Goal: Information Seeking & Learning: Check status

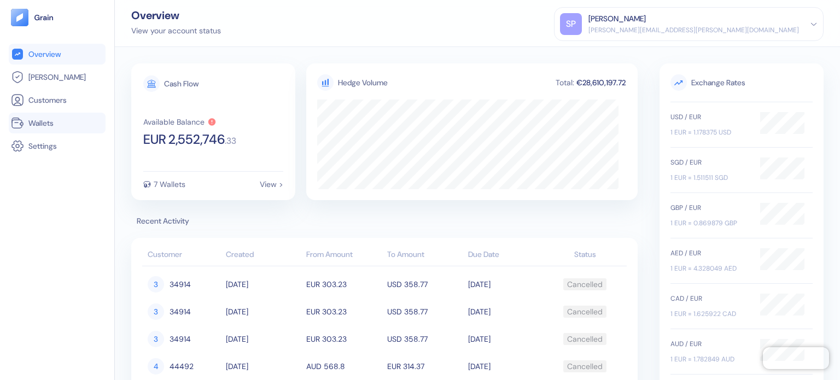
click at [50, 128] on span "Wallets" at bounding box center [40, 123] width 25 height 11
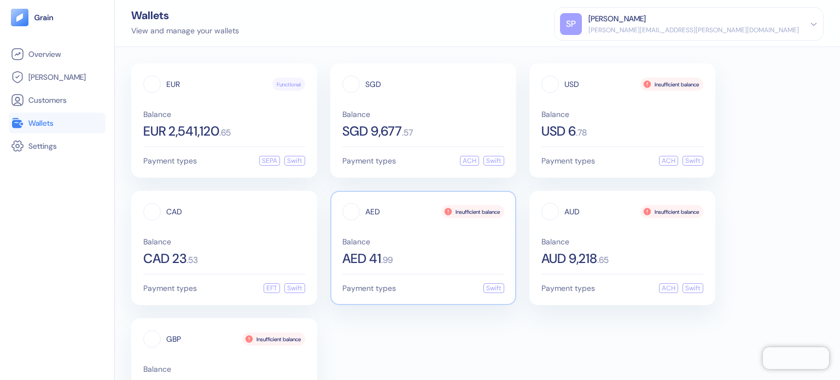
scroll to position [66, 0]
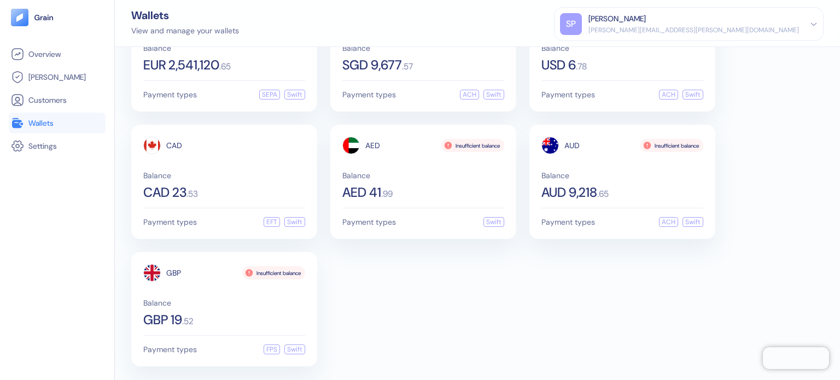
click at [482, 331] on div "EUR Functional Balance EUR 2,541,120 . 65 Payment types SEPA Swift SGD Balance …" at bounding box center [477, 181] width 692 height 369
click at [451, 248] on div "EUR Functional Balance EUR 2,541,120 . 65 Payment types SEPA Swift SGD Balance …" at bounding box center [477, 181] width 692 height 369
click at [270, 183] on div "Balance CAD 23 . 53" at bounding box center [224, 185] width 162 height 27
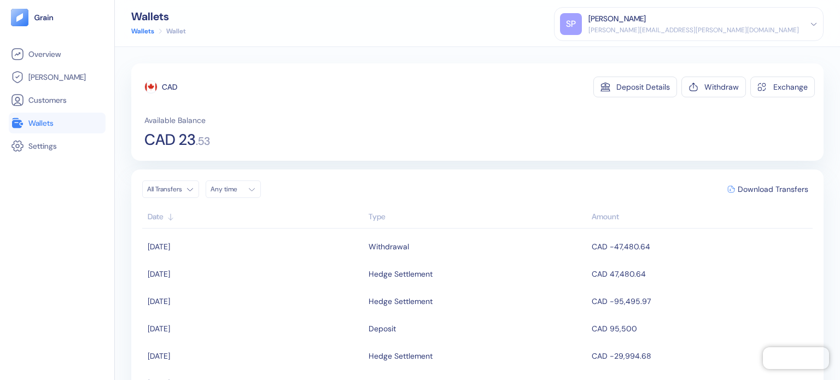
click at [17, 124] on icon at bounding box center [17, 123] width 10 height 10
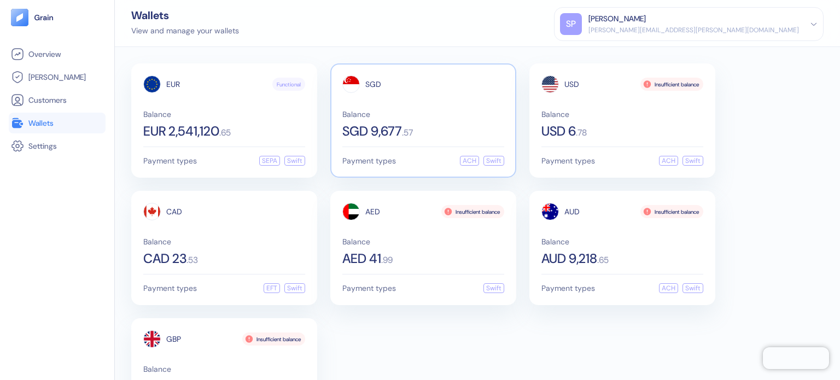
click at [409, 126] on div "SGD 9,677 . 57" at bounding box center [423, 131] width 162 height 13
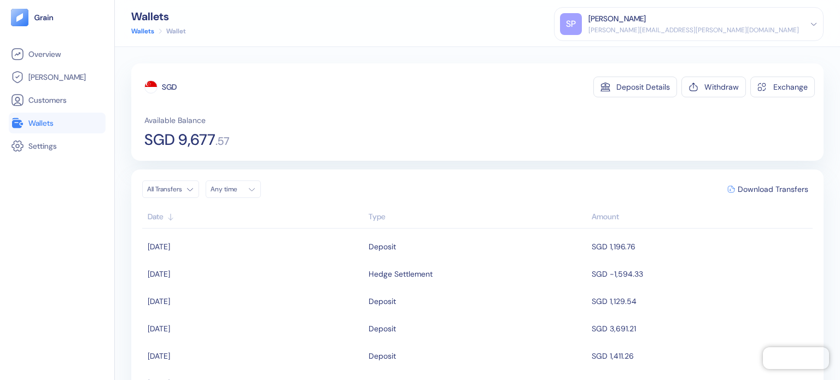
click at [180, 189] on html "Pingdom Check: App Online Overview Hedges Customers Wallets Settings Wallets Wa…" at bounding box center [420, 190] width 840 height 380
click at [481, 178] on div "Deposits Any time Download Transfers Date Sender Amount 09/16/2025 3PLAYTOPIA P…" at bounding box center [477, 306] width 692 height 273
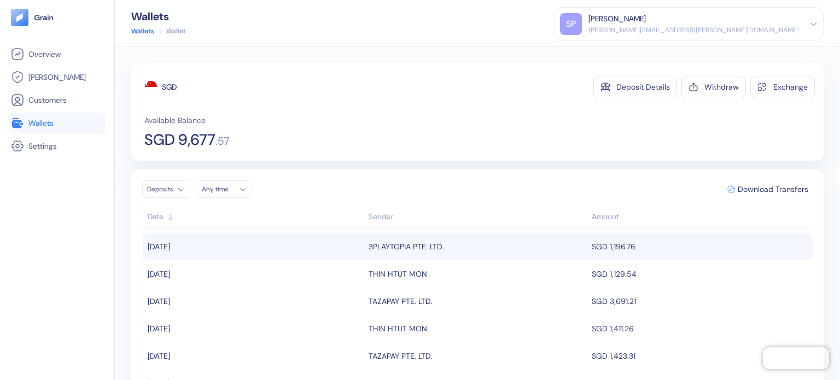
click at [394, 247] on div "3PLAYTOPIA PTE. LTD." at bounding box center [406, 246] width 75 height 19
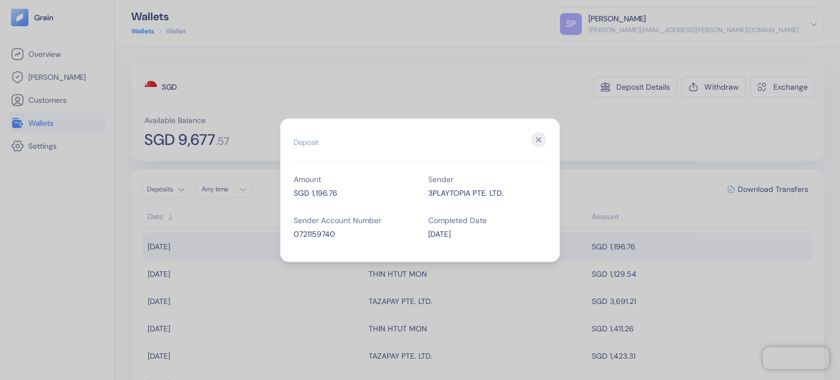
click at [477, 190] on div "3PLAYTOPIA PTE. LTD." at bounding box center [487, 192] width 118 height 11
copy div "3PLAYTOPIA PTE. LTD."
click at [542, 129] on div "Hidden title for resolving console warnings Deposit Amount SGD 1,196.76 Sender …" at bounding box center [420, 190] width 280 height 144
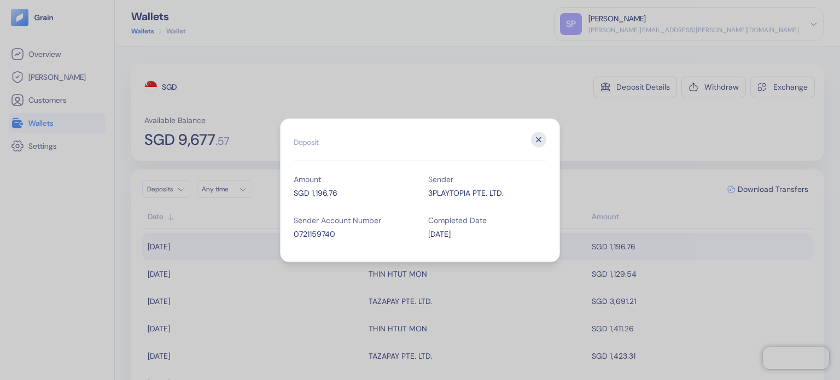
click at [541, 133] on icon "button" at bounding box center [538, 139] width 15 height 15
